Goal: Complete application form: Complete application form

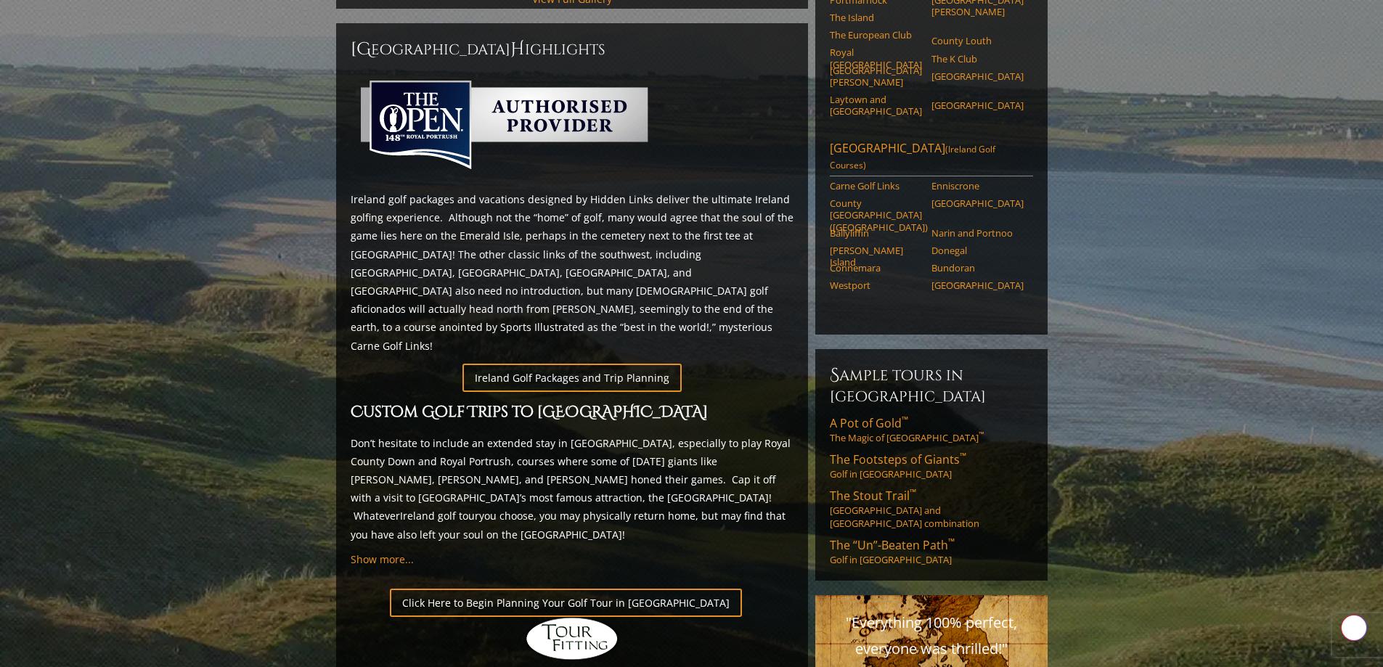
scroll to position [573, 0]
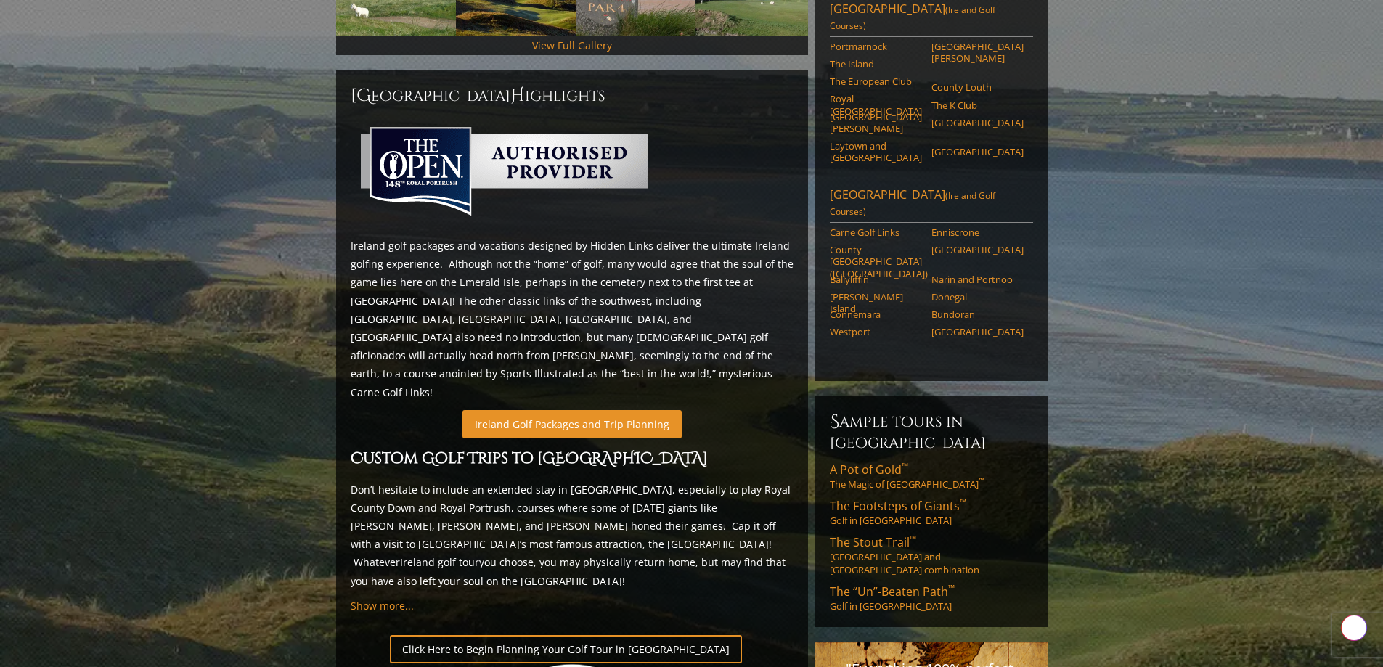
click at [565, 410] on link "Ireland Golf Packages and Trip Planning" at bounding box center [571, 424] width 219 height 28
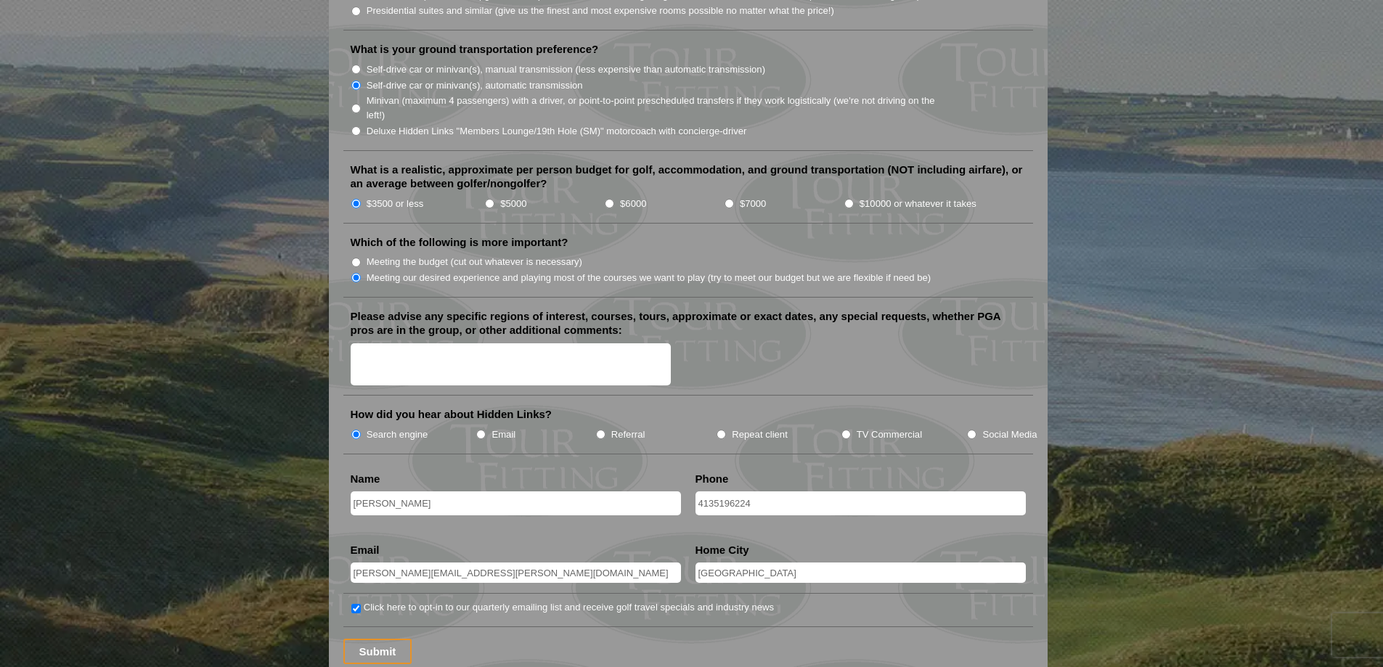
scroll to position [1814, 0]
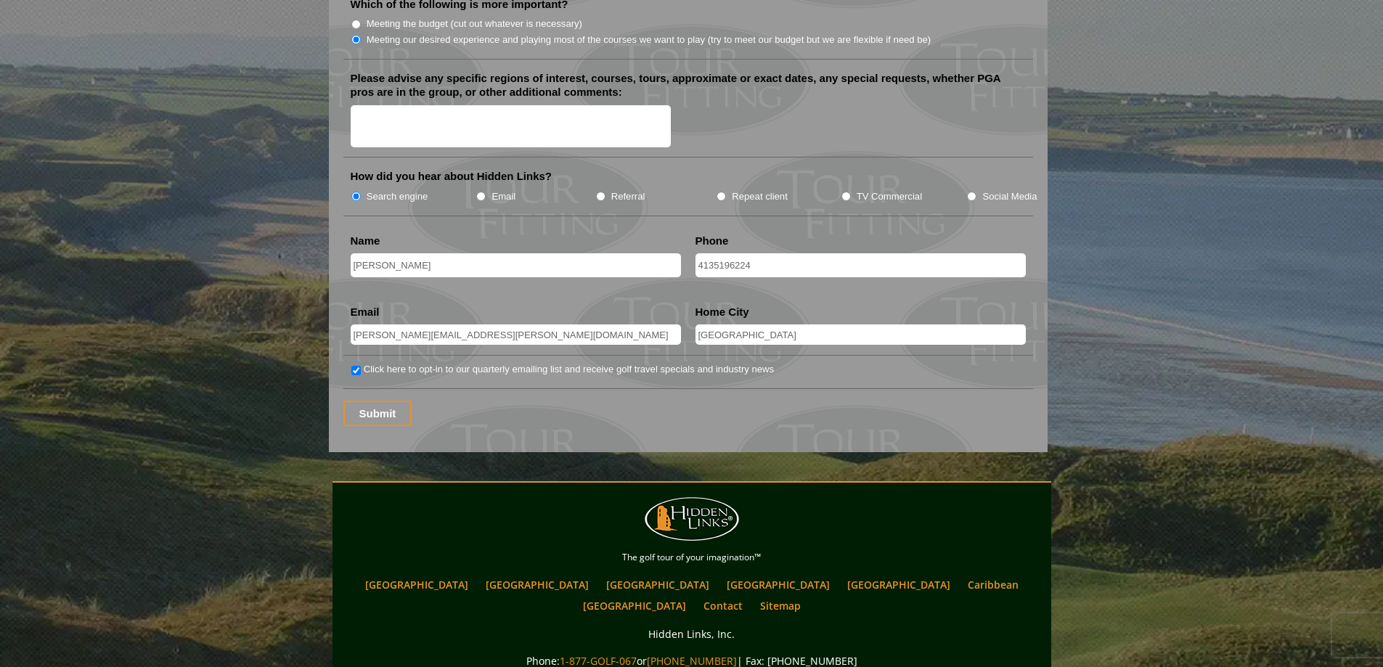
drag, startPoint x: 353, startPoint y: 318, endPoint x: 565, endPoint y: 325, distance: 212.0
click at [565, 325] on input "David.sullivan@bhninc.org" at bounding box center [516, 334] width 330 height 20
type input "sullypats@yahoo.com"
click at [380, 401] on input "Submit" at bounding box center [377, 413] width 69 height 25
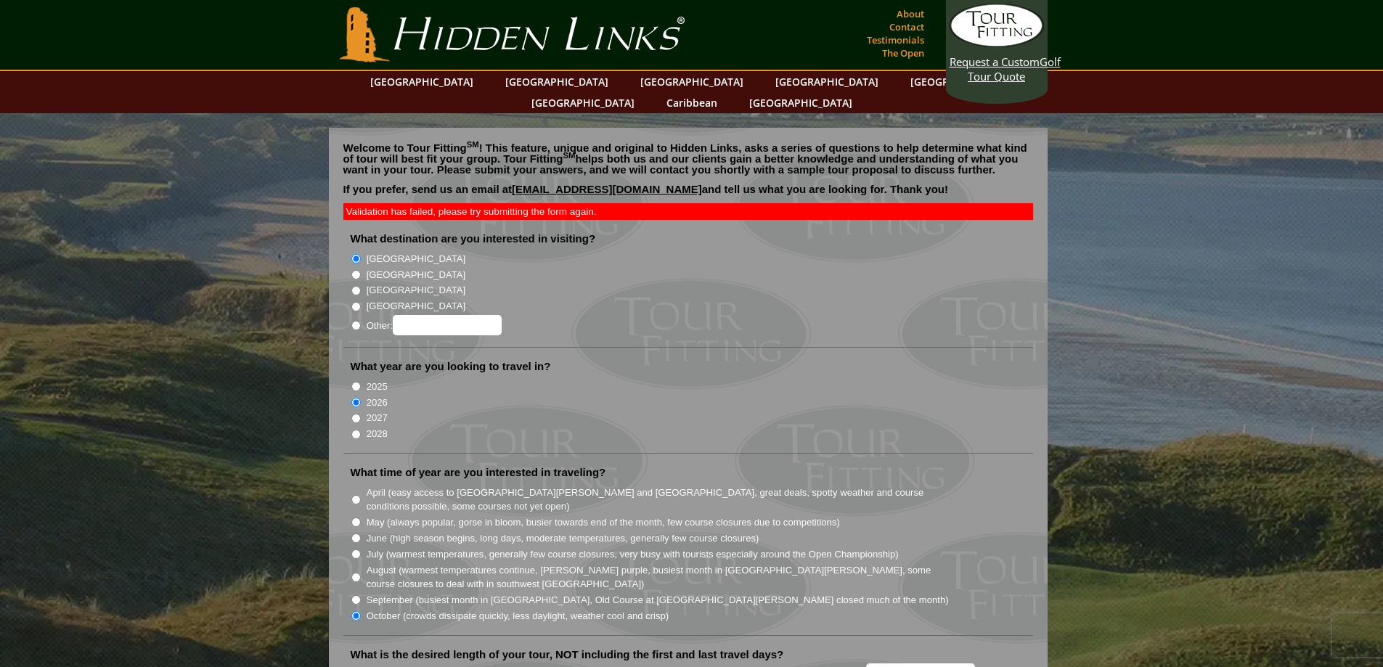
scroll to position [1814, 0]
